Goal: Find specific page/section: Find specific page/section

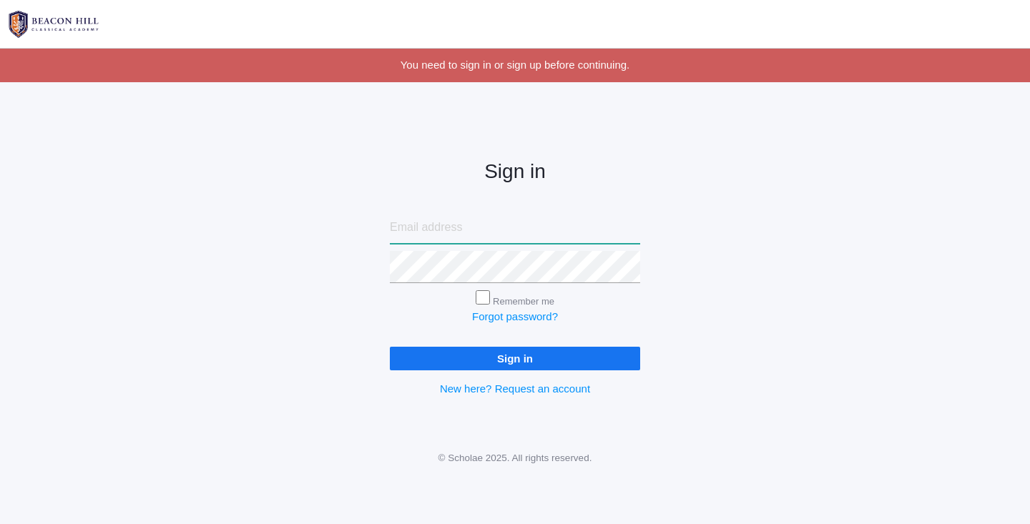
type input "jennjenkins2003@yahoo.com"
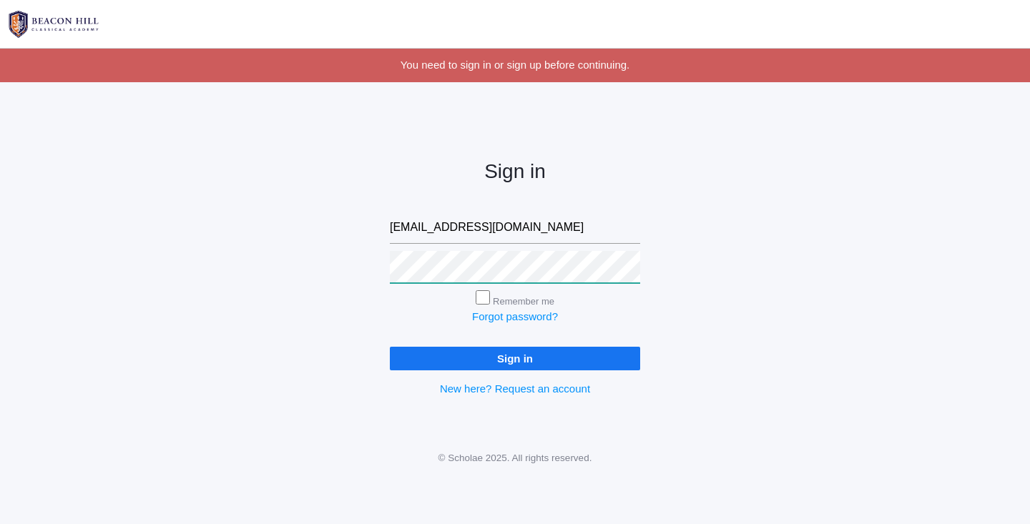
click at [515, 356] on input "Sign in" at bounding box center [515, 359] width 250 height 24
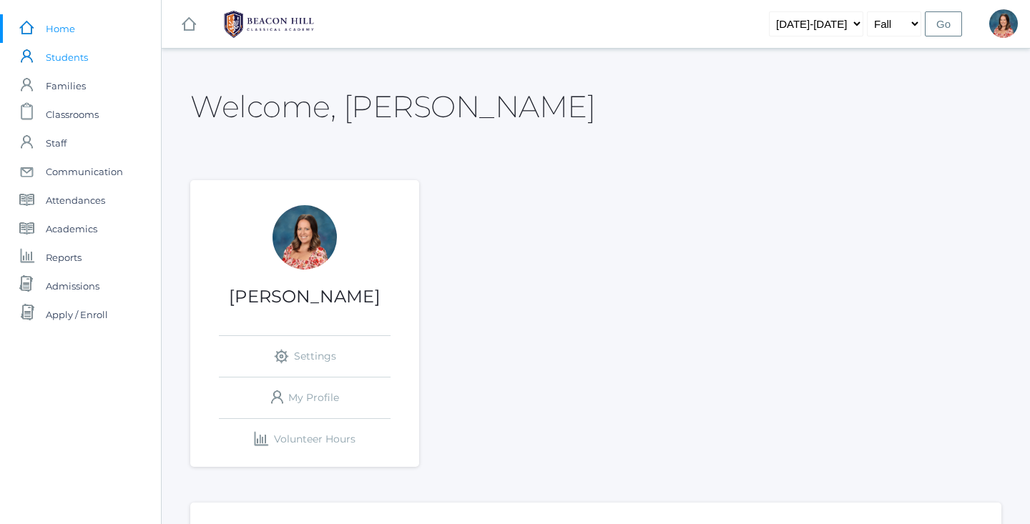
click at [77, 55] on span "Students" at bounding box center [67, 57] width 42 height 29
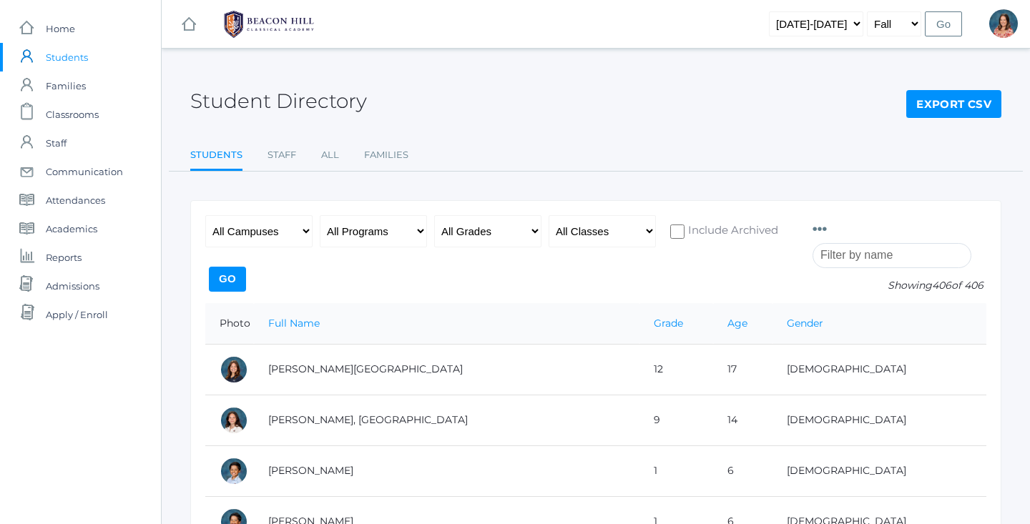
click at [866, 256] on input "search" at bounding box center [892, 255] width 159 height 25
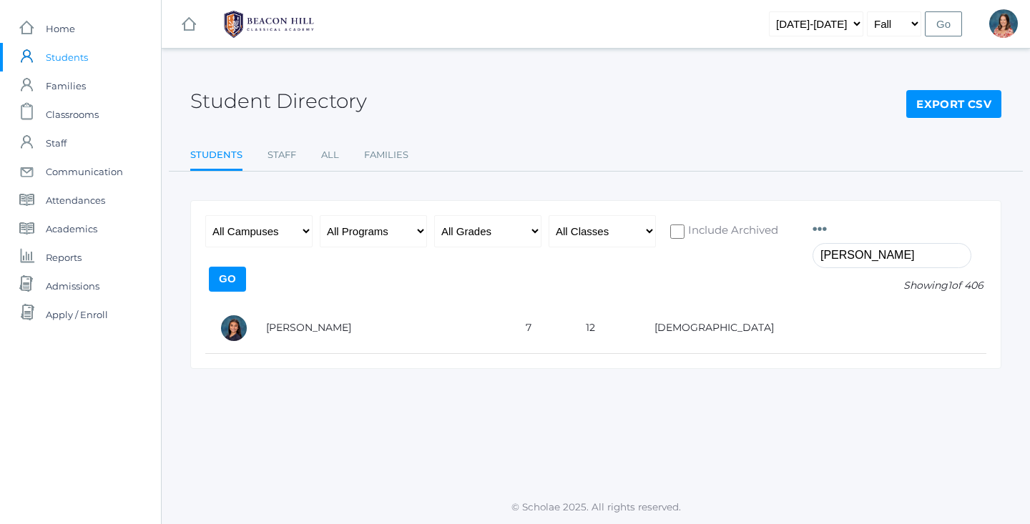
type input "[PERSON_NAME]"
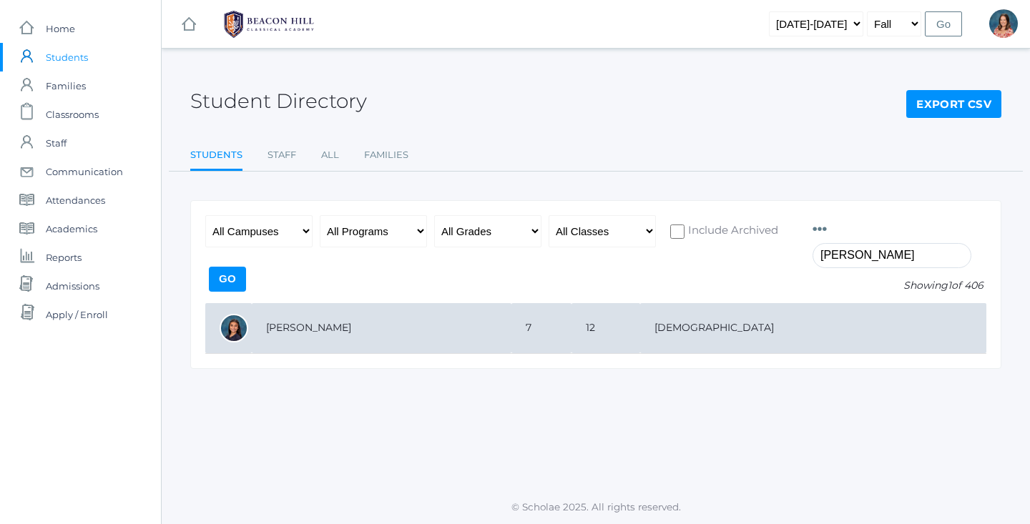
drag, startPoint x: 831, startPoint y: 283, endPoint x: 640, endPoint y: 326, distance: 195.8
click at [571, 326] on td "7" at bounding box center [541, 328] width 59 height 51
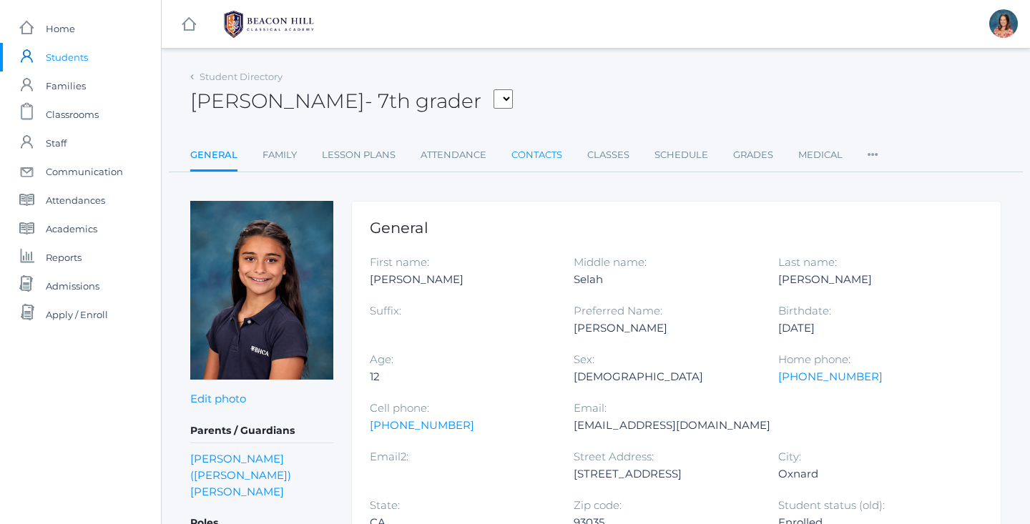
click at [551, 157] on link "Contacts" at bounding box center [537, 155] width 51 height 29
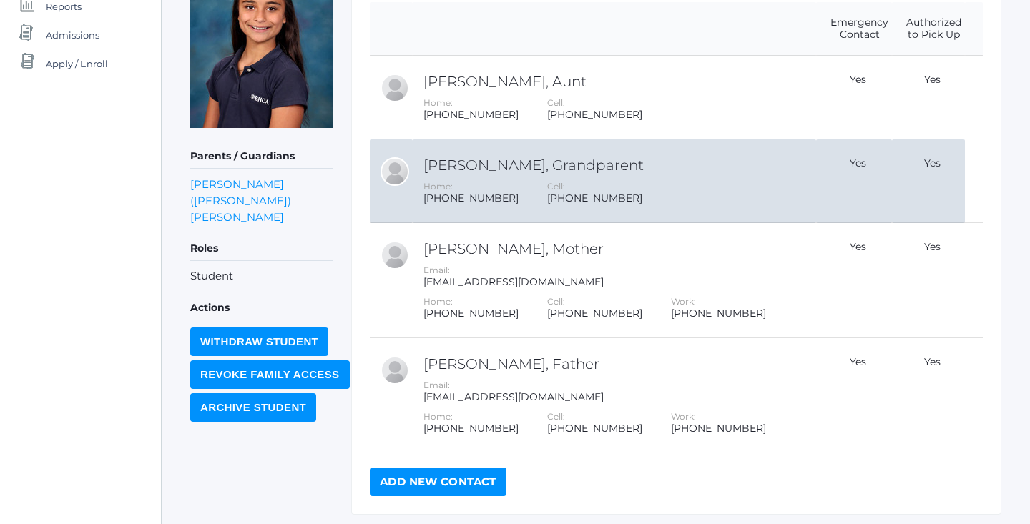
scroll to position [253, 0]
